Goal: Task Accomplishment & Management: Manage account settings

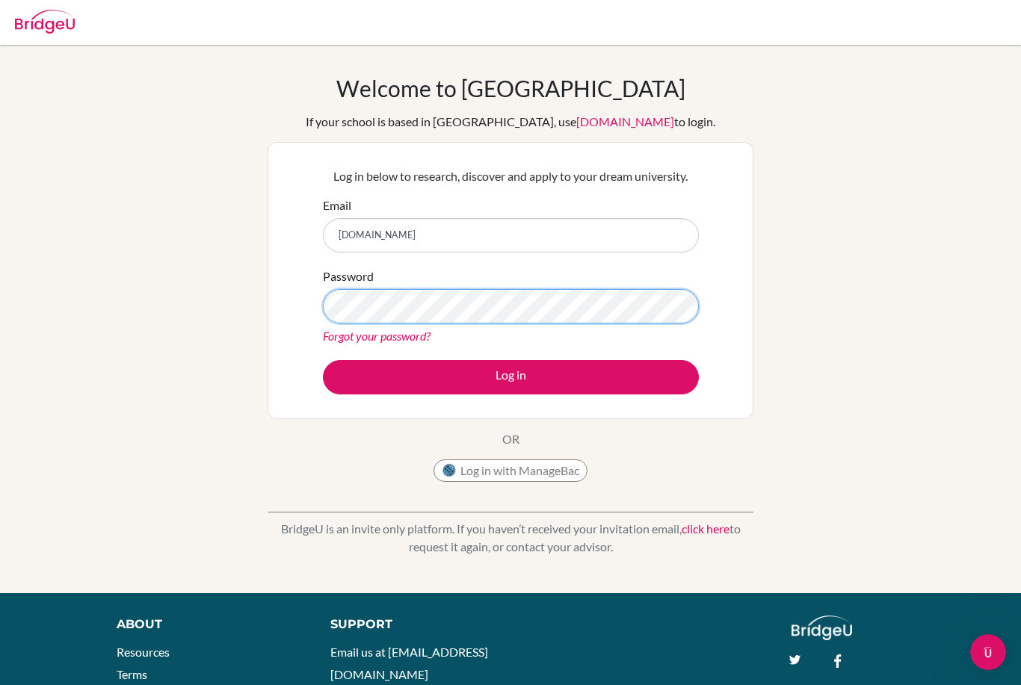
click at [510, 377] on button "Log in" at bounding box center [511, 377] width 376 height 34
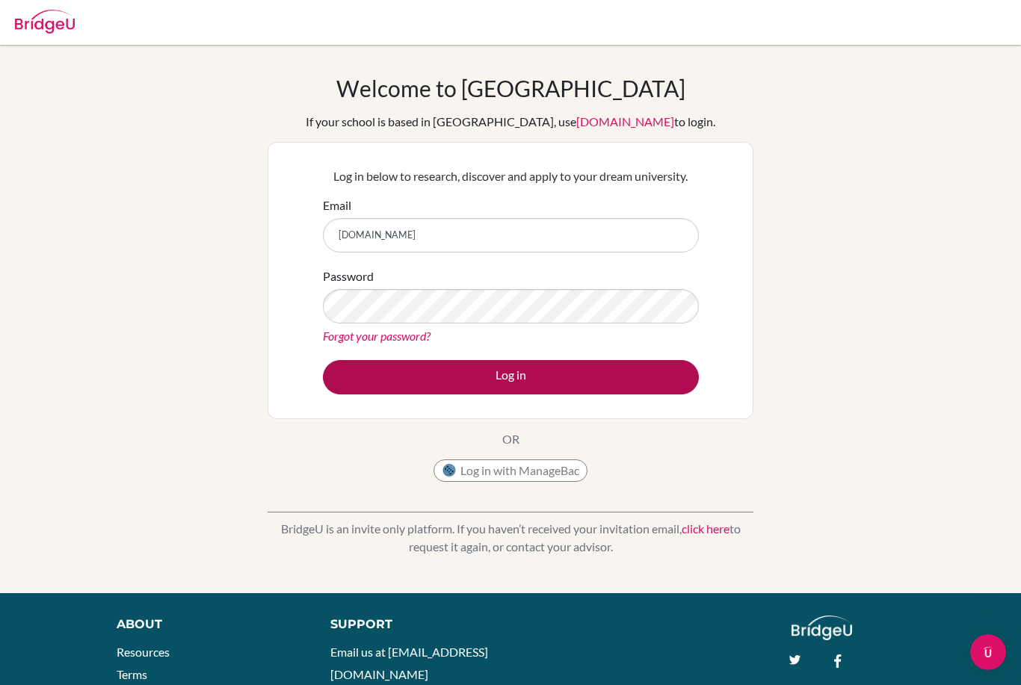
click at [537, 373] on button "Log in" at bounding box center [511, 377] width 376 height 34
click at [498, 376] on button "Log in" at bounding box center [511, 377] width 376 height 34
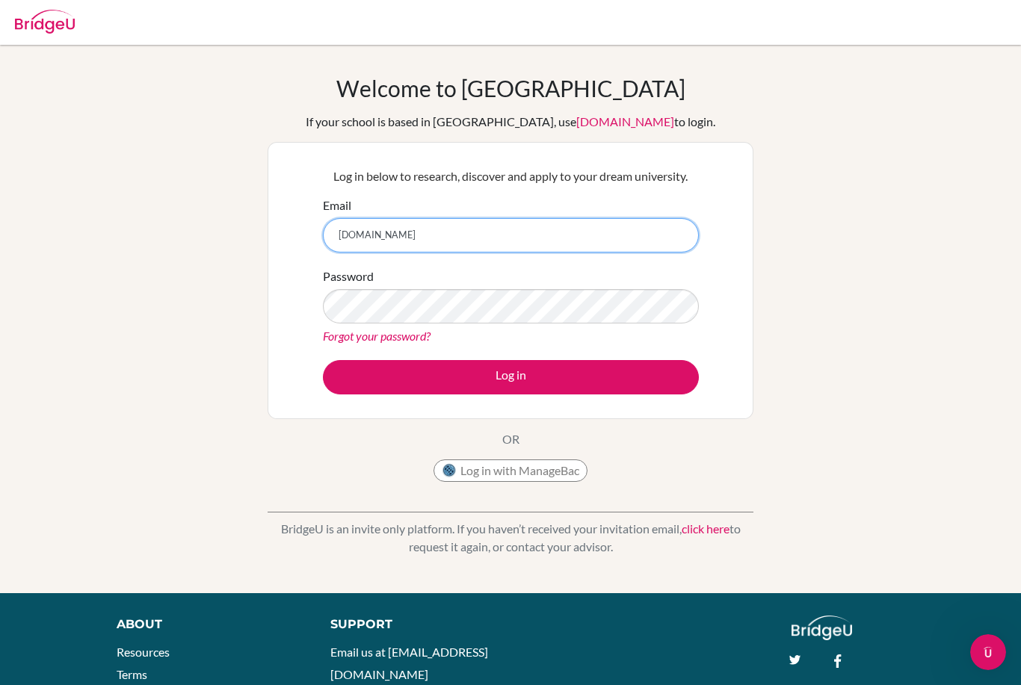
click at [410, 235] on input "nasywakusumah2sekolahciputra.sch.id" at bounding box center [511, 235] width 376 height 34
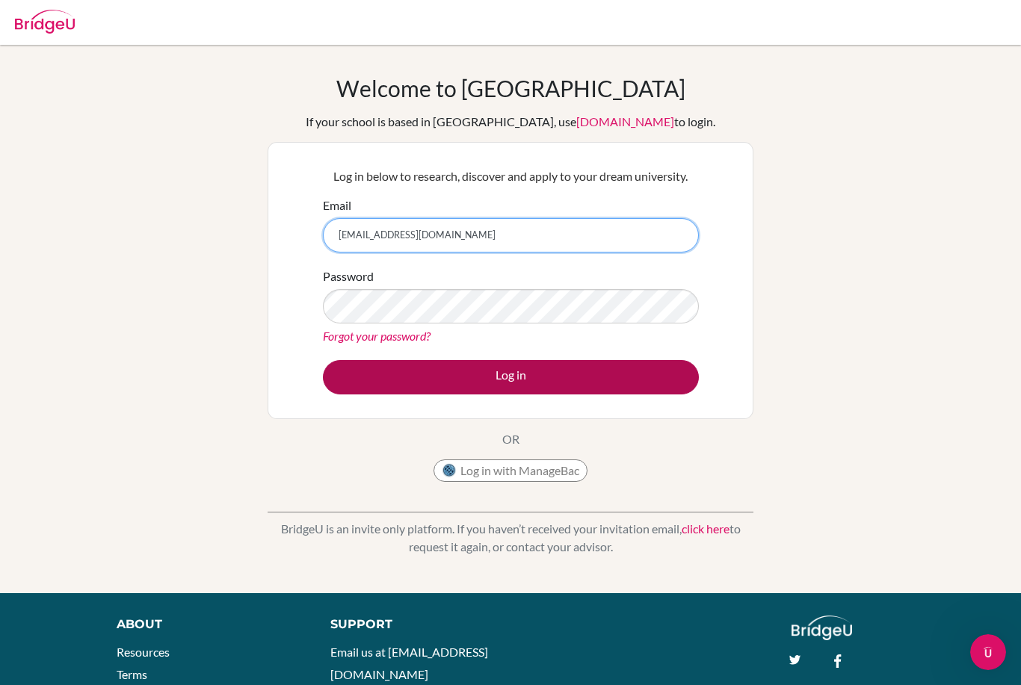
type input "[EMAIL_ADDRESS][DOMAIN_NAME]"
click at [418, 382] on button "Log in" at bounding box center [511, 377] width 376 height 34
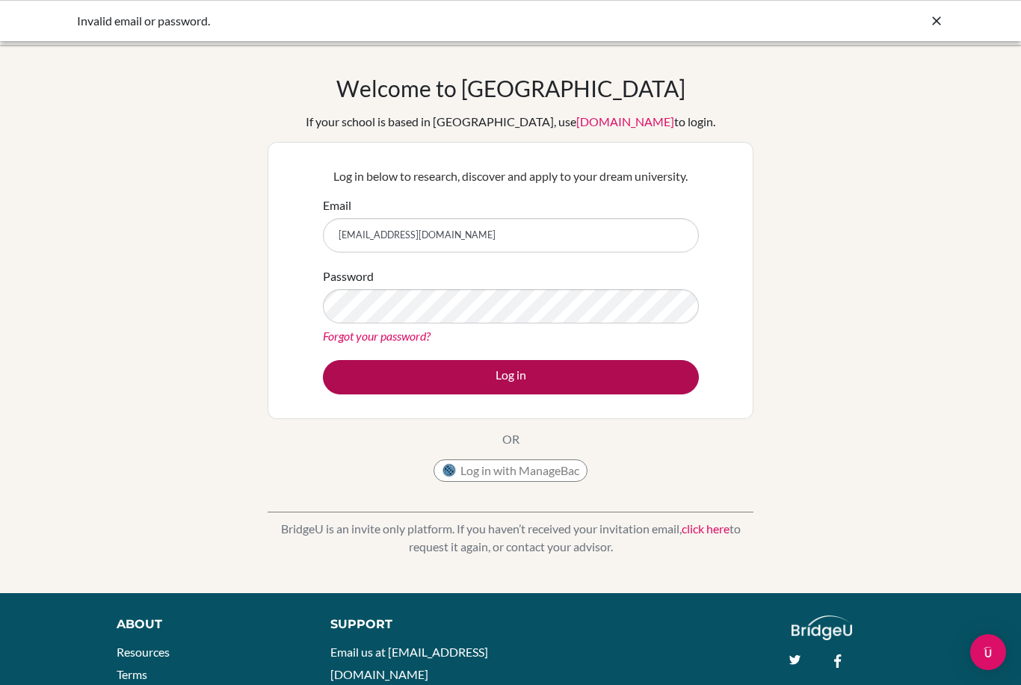
click at [405, 370] on button "Log in" at bounding box center [511, 377] width 376 height 34
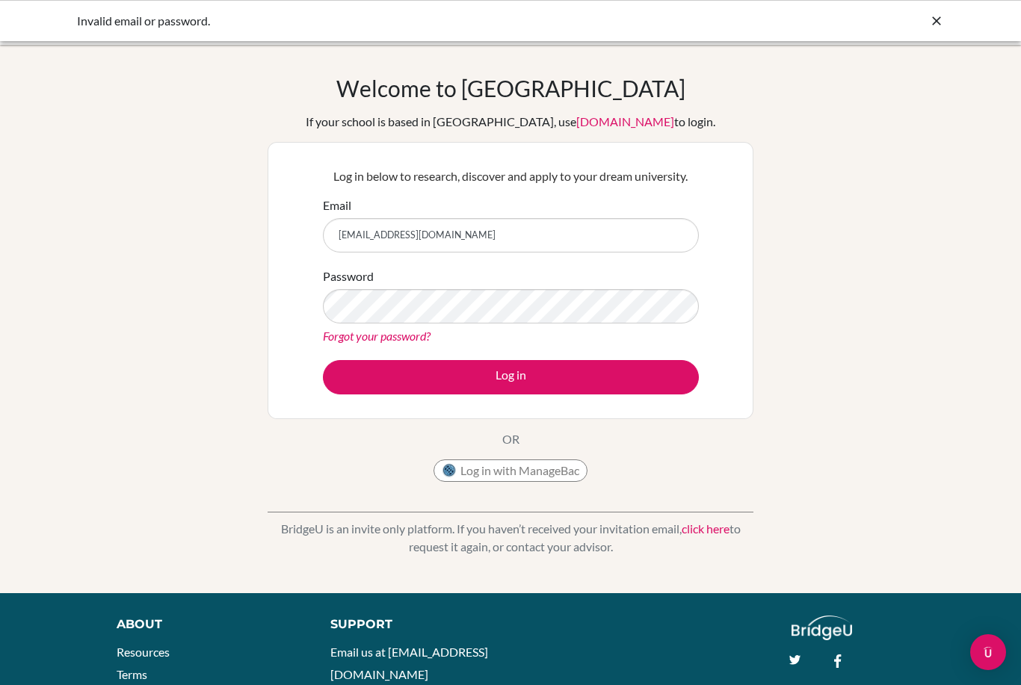
click at [510, 377] on button "Log in" at bounding box center [511, 377] width 376 height 34
click at [507, 474] on button "Log in with ManageBac" at bounding box center [510, 471] width 154 height 22
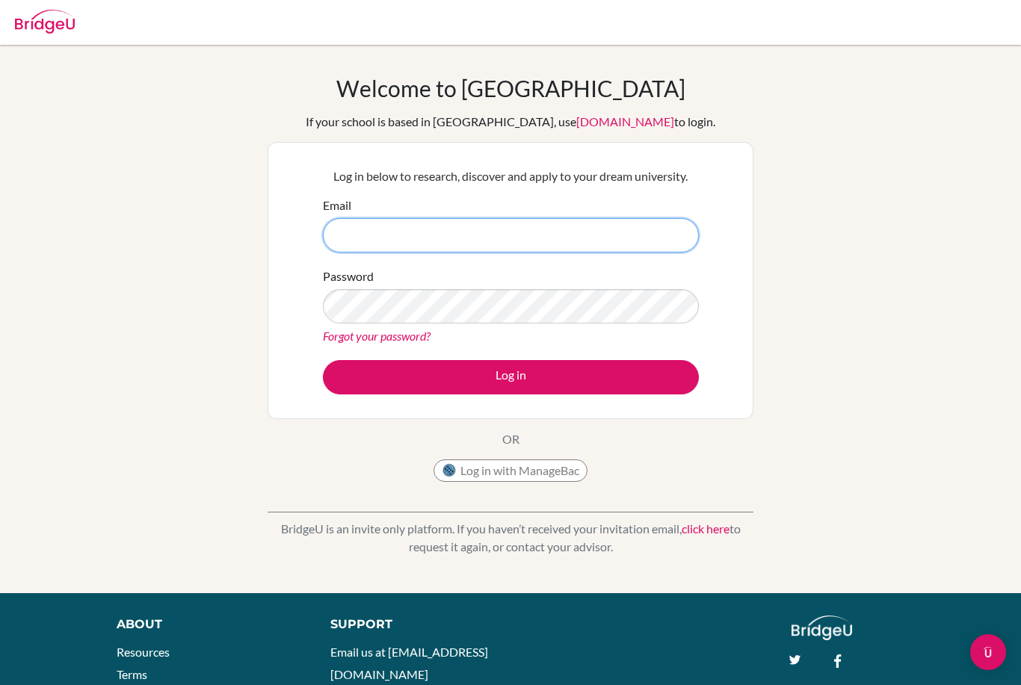
type input "[EMAIL_ADDRESS][DOMAIN_NAME]"
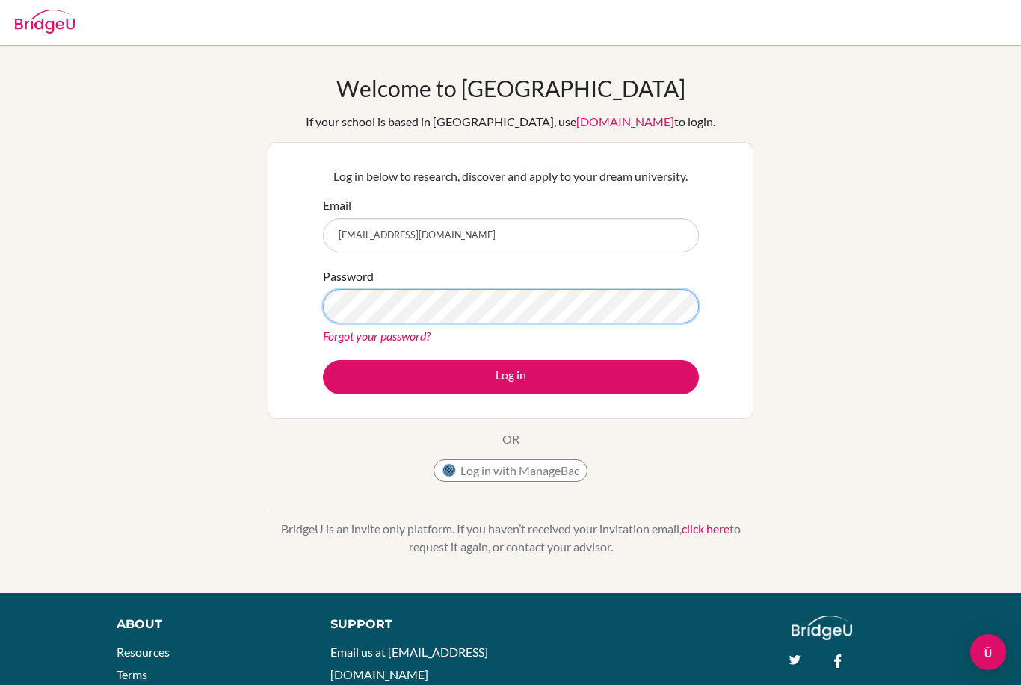
click at [510, 377] on button "Log in" at bounding box center [511, 377] width 376 height 34
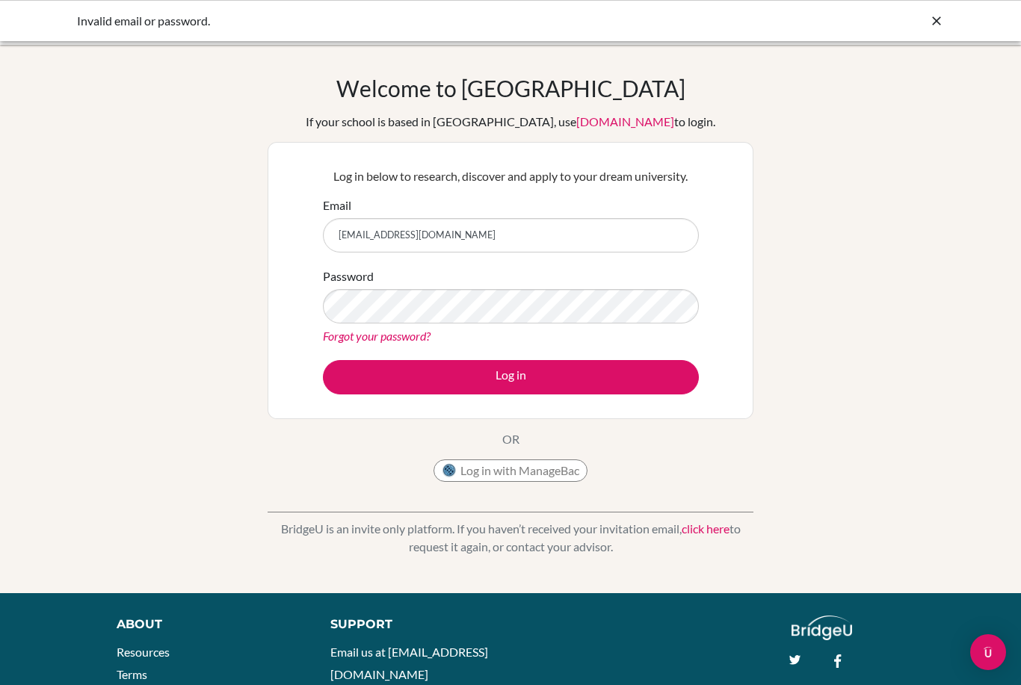
type input "[EMAIL_ADDRESS][DOMAIN_NAME]"
click at [510, 377] on button "Log in" at bounding box center [511, 377] width 376 height 34
click at [358, 335] on link "Forgot your password?" at bounding box center [377, 336] width 108 height 14
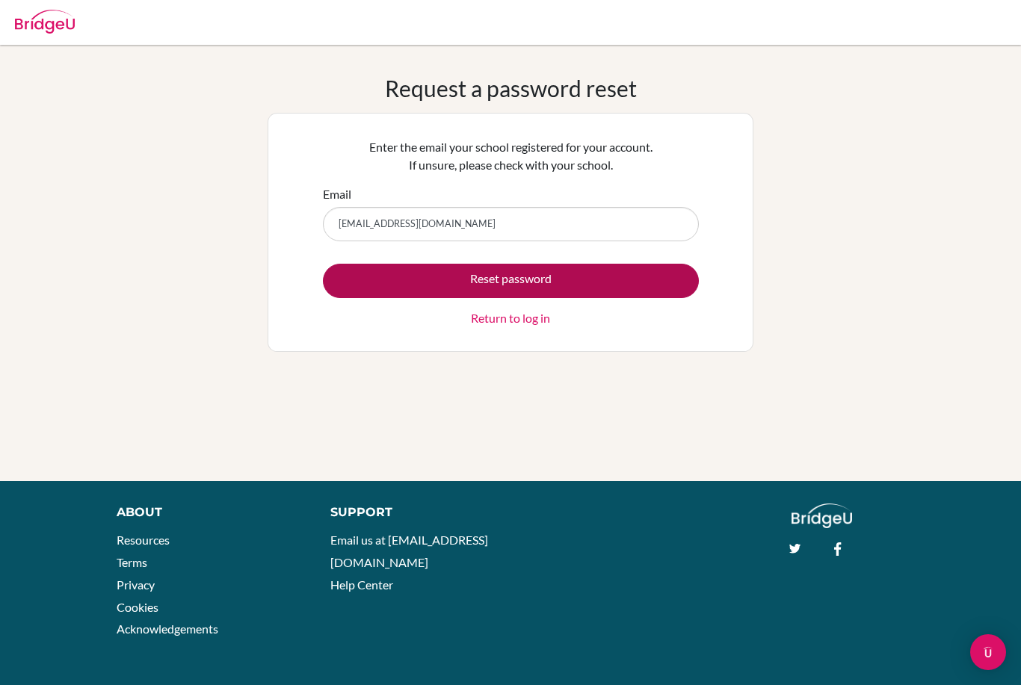
type input "[EMAIL_ADDRESS][DOMAIN_NAME]"
click at [566, 275] on button "Reset password" at bounding box center [511, 281] width 376 height 34
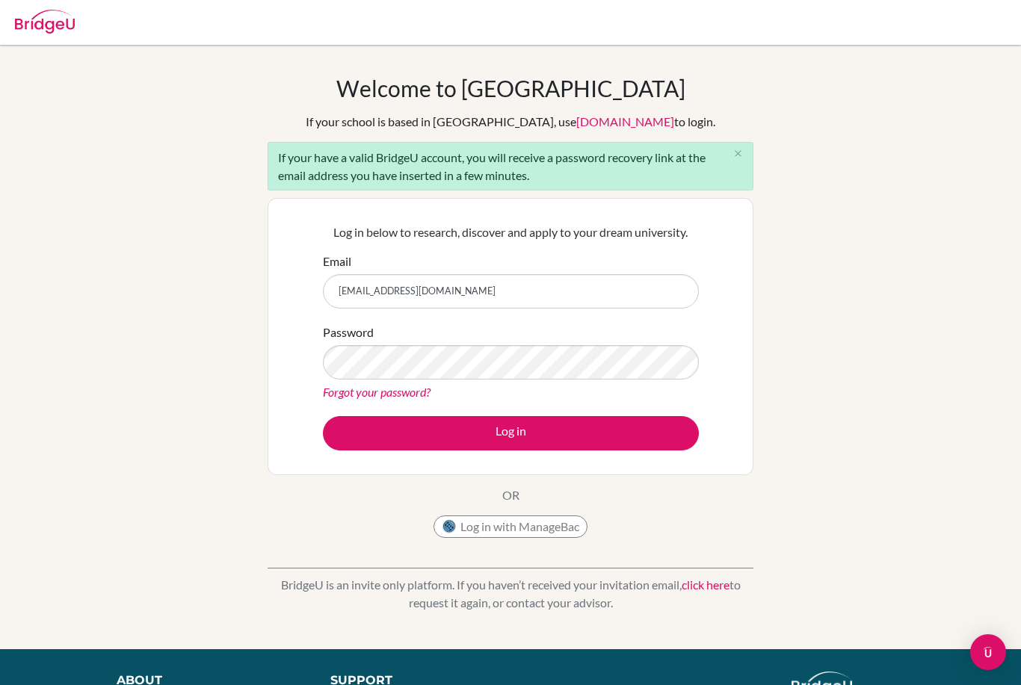
type input "[EMAIL_ADDRESS][DOMAIN_NAME]"
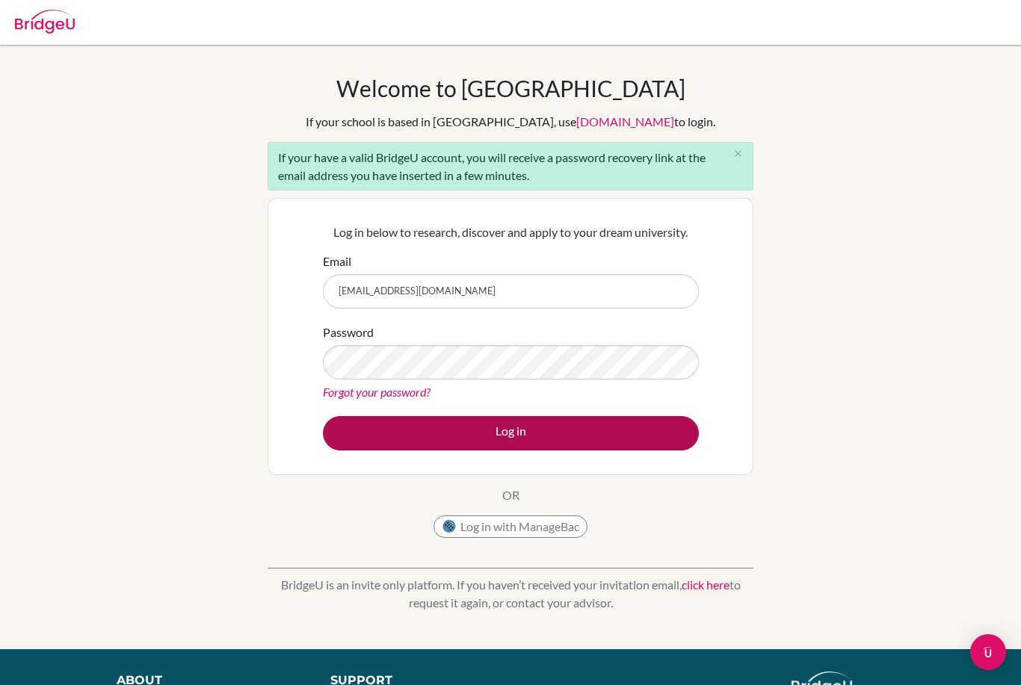
click at [536, 433] on button "Log in" at bounding box center [511, 433] width 376 height 34
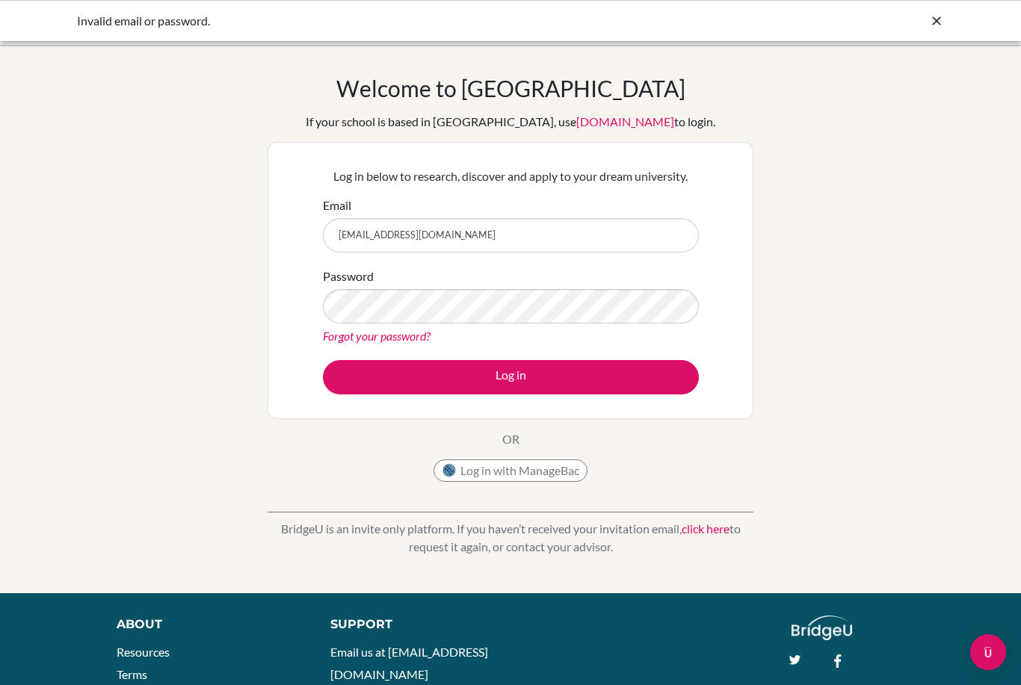
click at [412, 338] on link "Forgot your password?" at bounding box center [377, 336] width 108 height 14
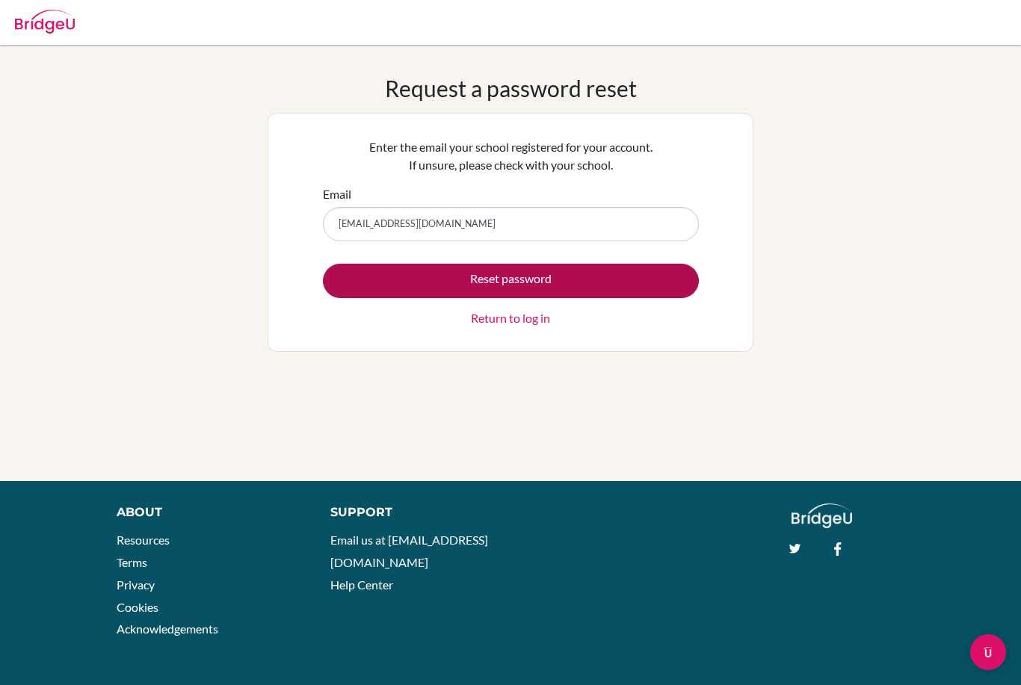
type input "[EMAIL_ADDRESS][DOMAIN_NAME]"
click at [388, 285] on button "Reset password" at bounding box center [511, 281] width 376 height 34
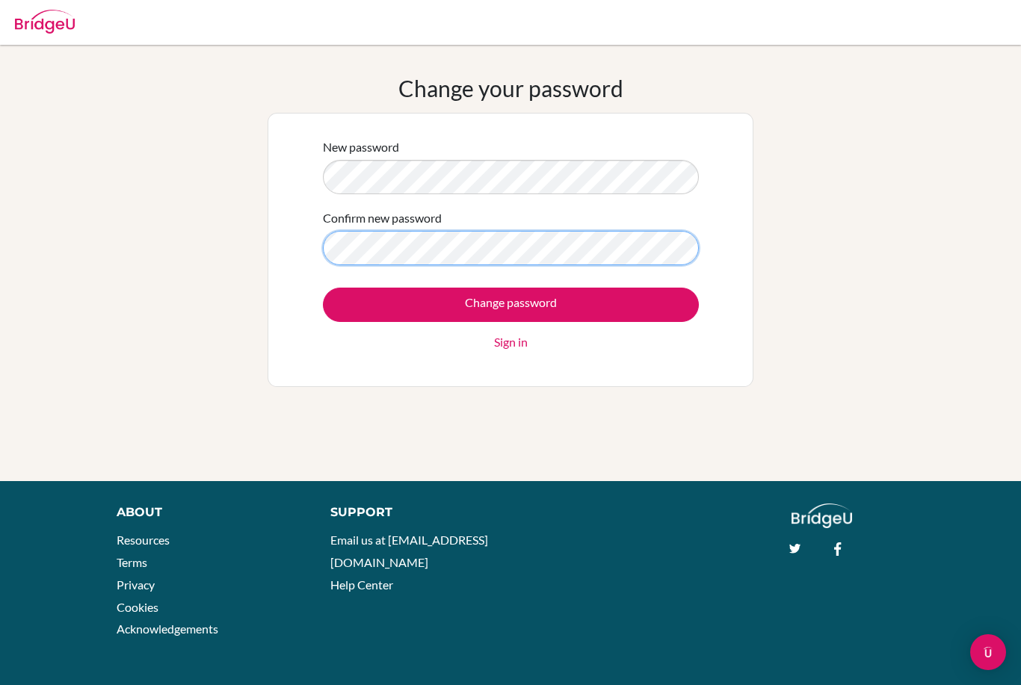
click at [510, 304] on input "Change password" at bounding box center [511, 305] width 376 height 34
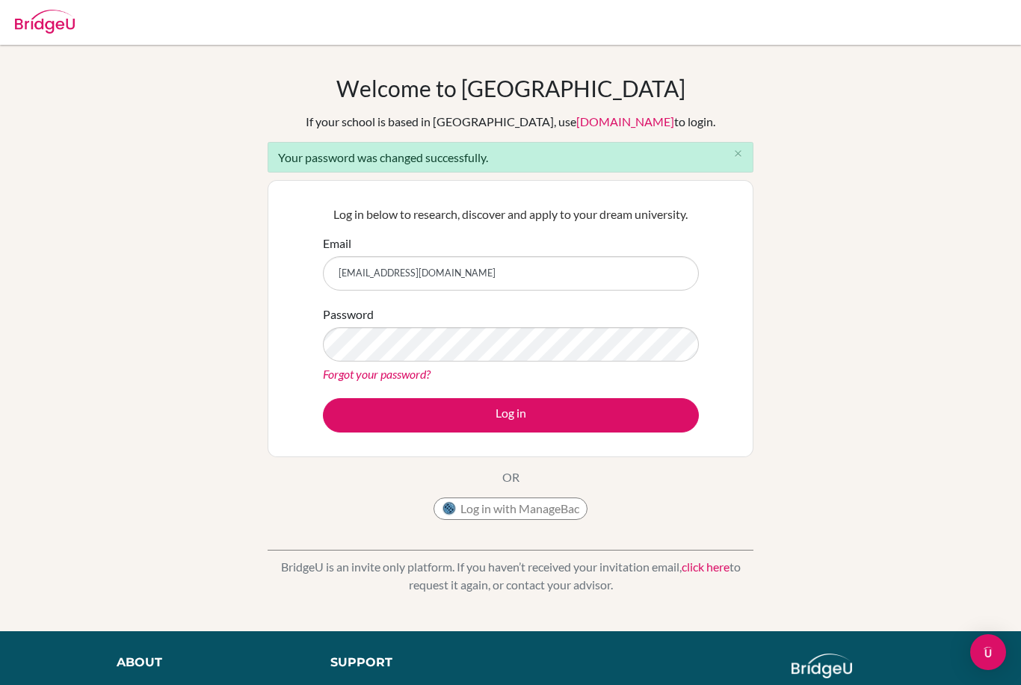
type input "[EMAIL_ADDRESS][DOMAIN_NAME]"
click at [510, 415] on button "Log in" at bounding box center [511, 415] width 376 height 34
